Goal: Task Accomplishment & Management: Complete application form

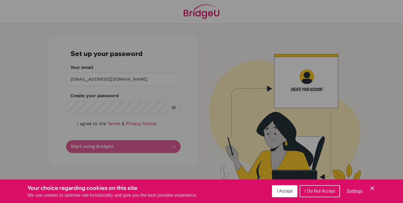
click at [293, 187] on button "I Accept" at bounding box center [284, 191] width 25 height 12
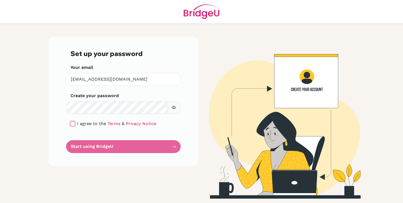
click at [73, 125] on input "checkbox" at bounding box center [72, 123] width 4 height 4
checkbox input "true"
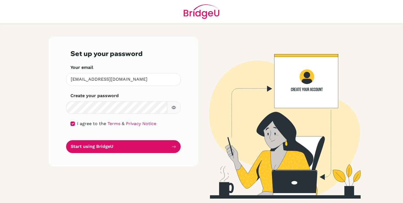
click at [171, 106] on button "button" at bounding box center [174, 107] width 14 height 13
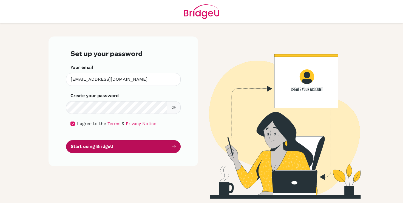
click at [108, 147] on button "Start using BridgeU" at bounding box center [123, 146] width 115 height 13
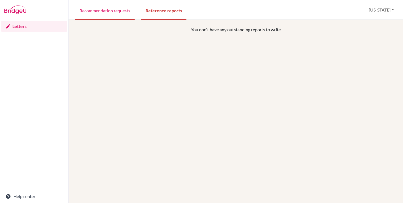
click at [98, 19] on link "Recommendation requests" at bounding box center [104, 10] width 59 height 19
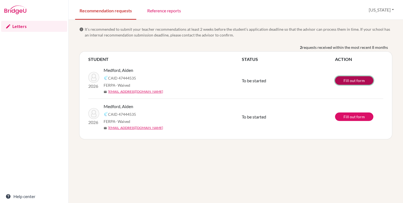
click at [355, 79] on link "Fill out form" at bounding box center [354, 80] width 38 height 8
